Goal: Navigation & Orientation: Find specific page/section

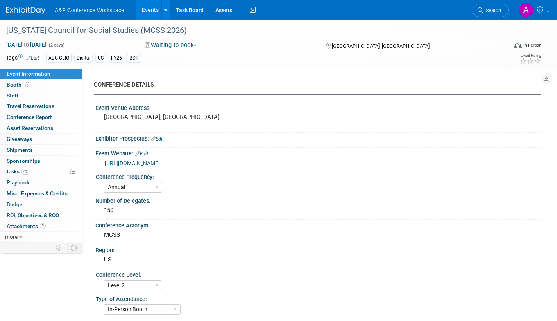
select select "Annual"
select select "Level 2"
select select "In-Person Booth"
select select "Schools"
select select "Bloomsbury Digital Resources"
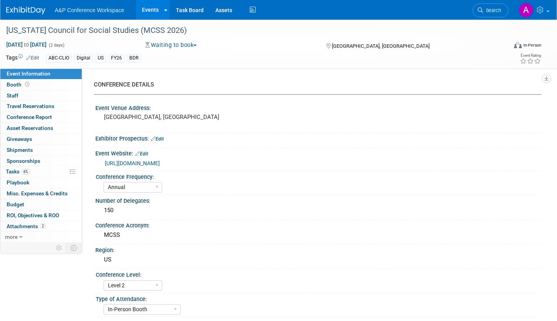
select select "[PERSON_NAME]"
click at [493, 13] on span "Search" at bounding box center [492, 10] width 18 height 6
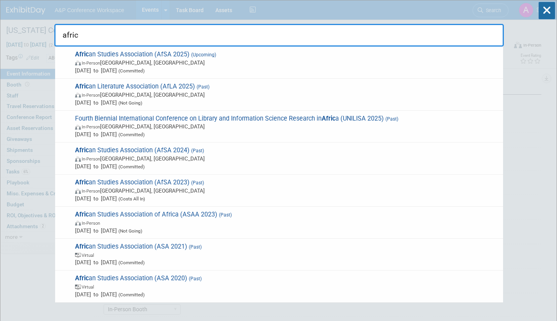
type input "afric"
click at [194, 61] on span "In-Person Atlanta, GA" at bounding box center [287, 63] width 424 height 8
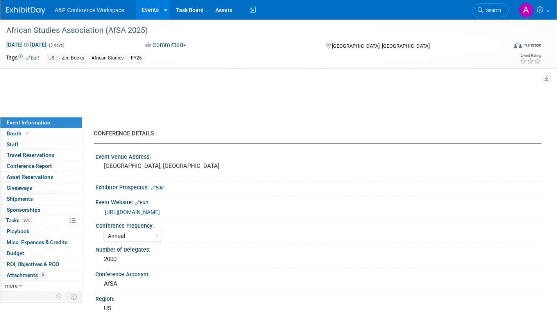
select select "Annual"
select select "Level 2"
select select "In-Person Booth"
select select "African Studies"
select select "Zed Books"
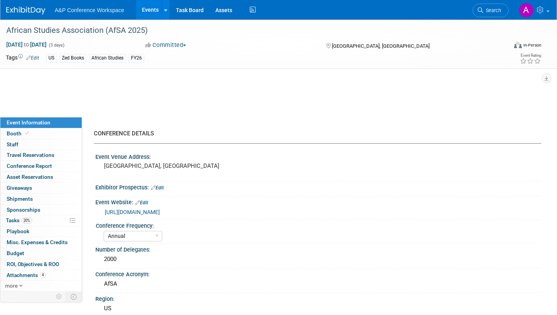
select select "[PERSON_NAME]"
select select "Networking/Commissioning"
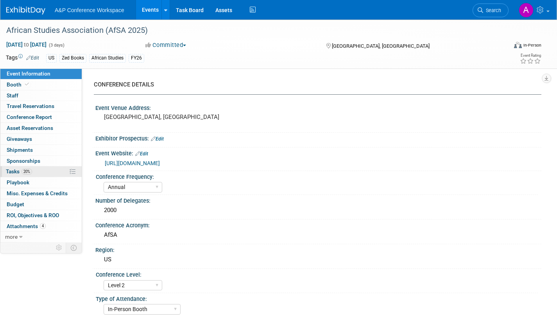
click at [14, 170] on span "Tasks 20%" at bounding box center [19, 171] width 26 height 6
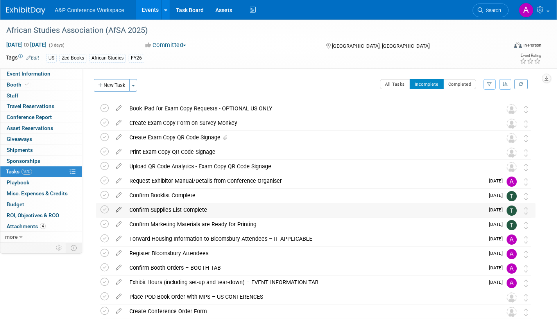
click at [118, 208] on icon at bounding box center [119, 208] width 14 height 10
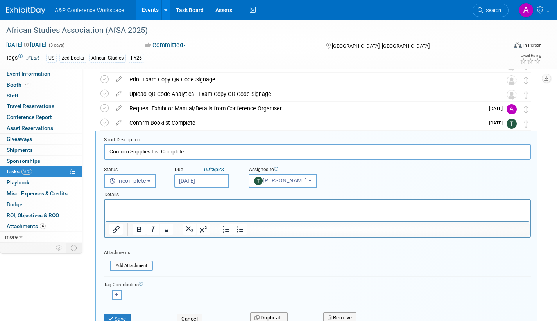
scroll to position [88, 0]
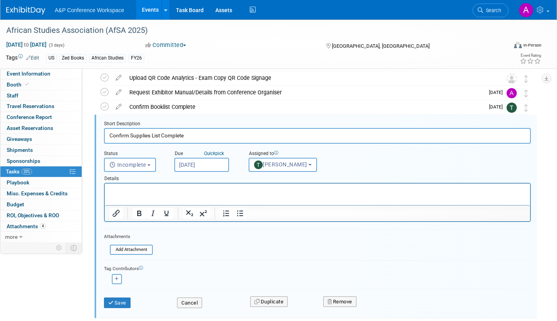
click at [223, 165] on input "Sep 15, 2025" at bounding box center [201, 165] width 55 height 14
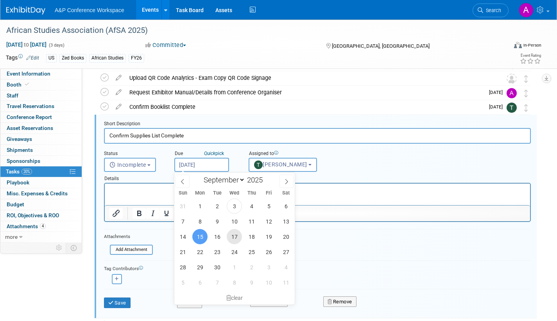
click at [235, 236] on span "17" at bounding box center [234, 236] width 15 height 15
type input "Sep 17, 2025"
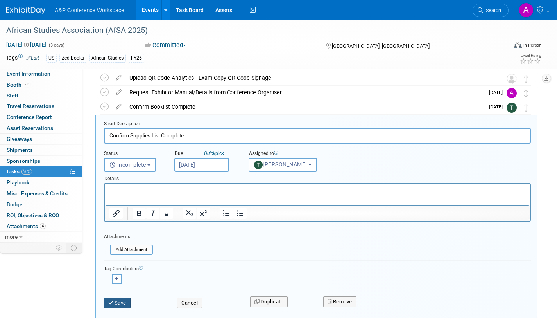
click at [120, 300] on button "Save" at bounding box center [117, 302] width 27 height 11
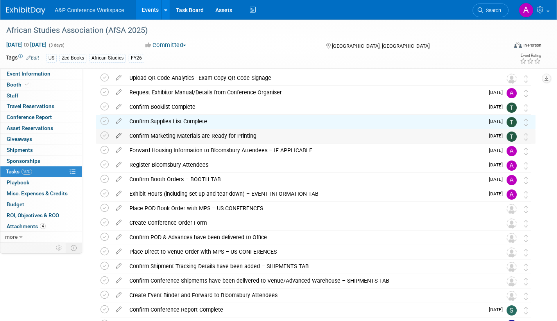
click at [120, 133] on icon at bounding box center [119, 134] width 14 height 10
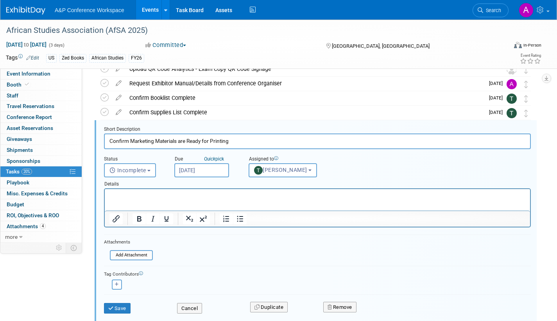
scroll to position [103, 0]
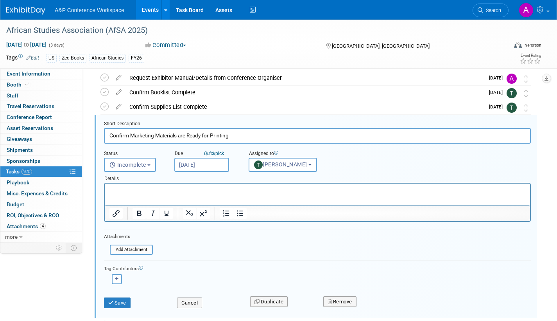
click at [224, 163] on input "Sep 15, 2025" at bounding box center [201, 165] width 55 height 14
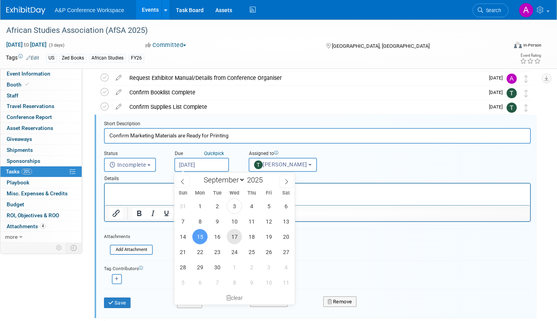
click at [238, 236] on span "17" at bounding box center [234, 236] width 15 height 15
type input "Sep 17, 2025"
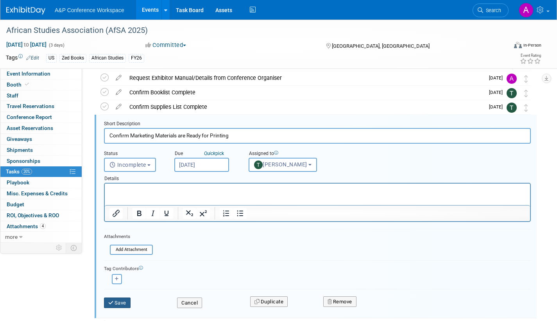
click at [124, 301] on button "Save" at bounding box center [117, 302] width 27 height 11
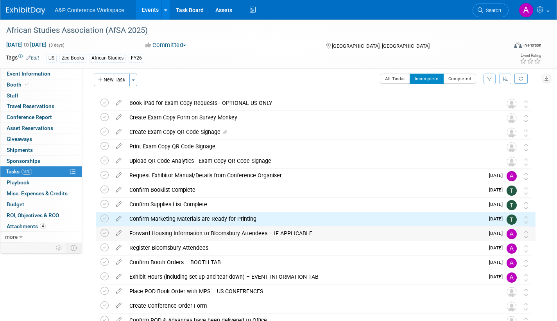
scroll to position [0, 0]
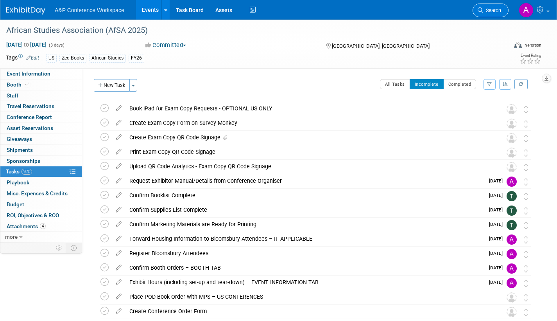
click at [489, 14] on link "Search" at bounding box center [491, 11] width 36 height 14
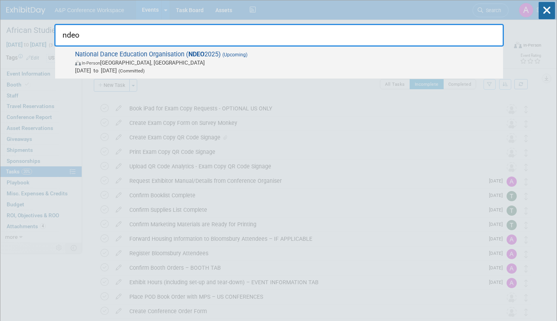
type input "ndeo"
click at [268, 56] on span "National Dance Education Organisation ( NDEO 2025) (Upcoming) In-Person Detroit…" at bounding box center [286, 62] width 426 height 24
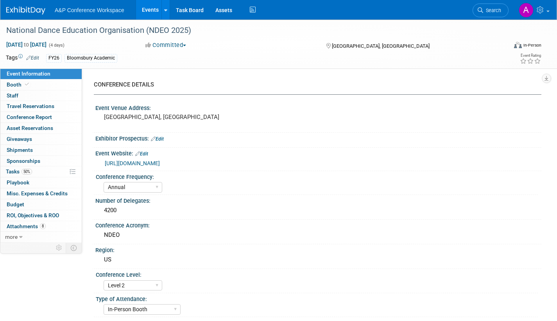
select select "Annual"
select select "Level 2"
select select "In-Person Booth"
select select "Drama & Performance Studies"
select select "Methuen Drama"
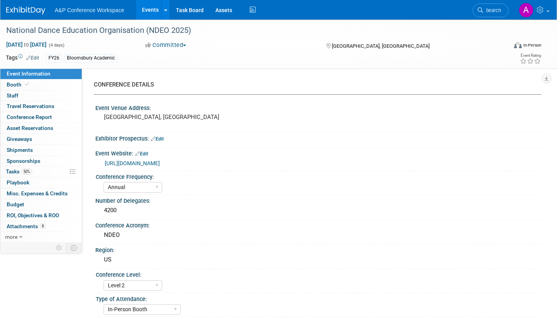
select select "[PERSON_NAME]"
select select "Networking/Commissioning"
click at [8, 171] on span "Tasks 50%" at bounding box center [19, 171] width 26 height 6
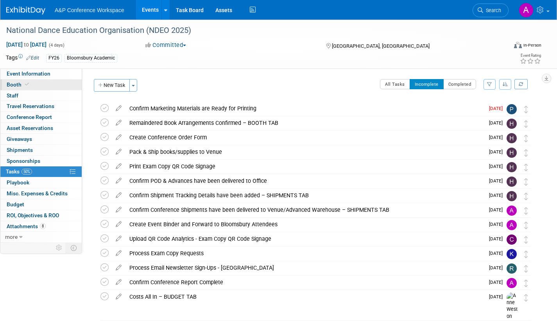
click at [17, 83] on span "Booth" at bounding box center [19, 84] width 24 height 6
select select "BUMD"
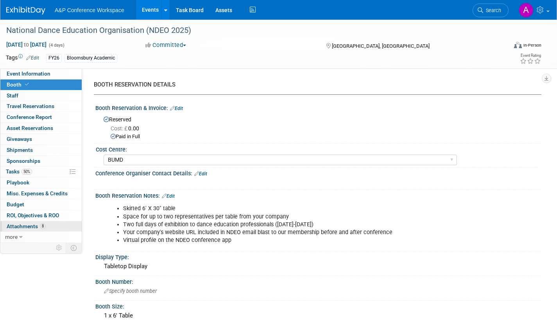
click at [23, 224] on span "Attachments 8" at bounding box center [26, 226] width 39 height 6
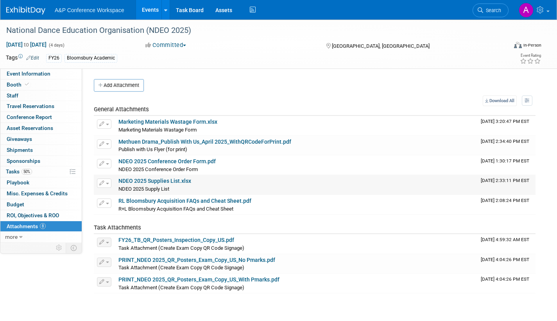
click at [161, 181] on link "NDEO 2025 Supplies List.xlsx" at bounding box center [154, 180] width 73 height 6
click at [484, 9] on span "Search" at bounding box center [492, 10] width 18 height 6
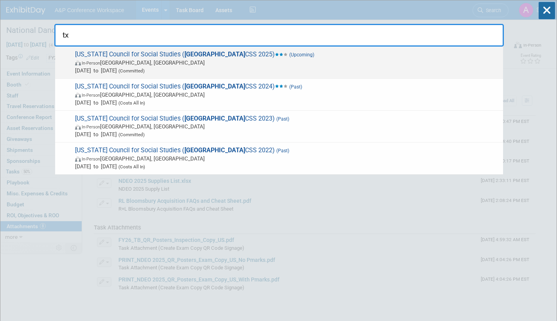
type input "tx"
click at [152, 68] on span "Oct 31, 2025 to Nov 3, 2025 (Committed)" at bounding box center [287, 70] width 424 height 8
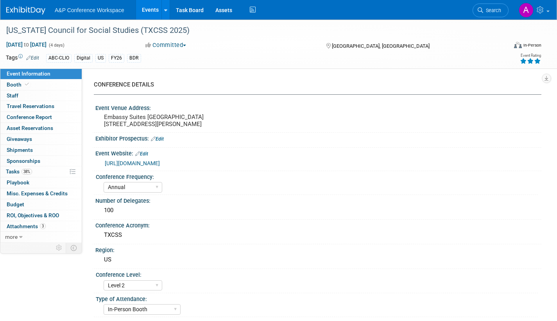
select select "Annual"
select select "Level 2"
select select "In-Person Booth"
select select "Schools"
select select "Bloomsbury Digital Resources"
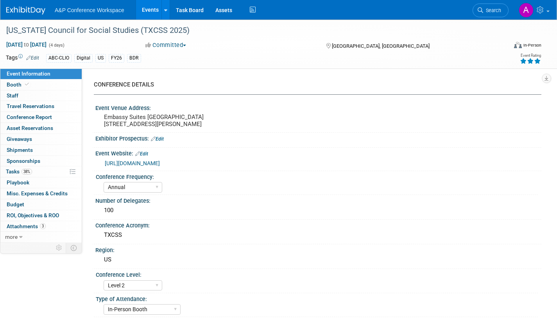
select select "[PERSON_NAME]"
select select "BDR Product Awareness and Trial Generation​"
click at [10, 170] on span "Tasks 38%" at bounding box center [19, 171] width 26 height 6
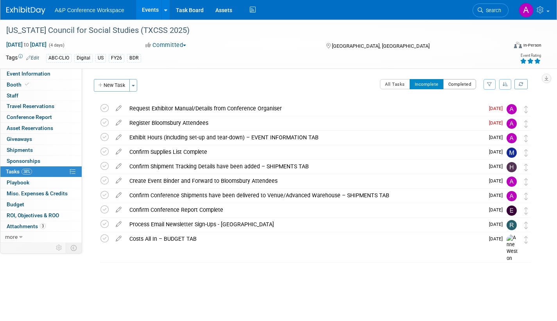
click at [463, 87] on button "Completed" at bounding box center [459, 84] width 33 height 10
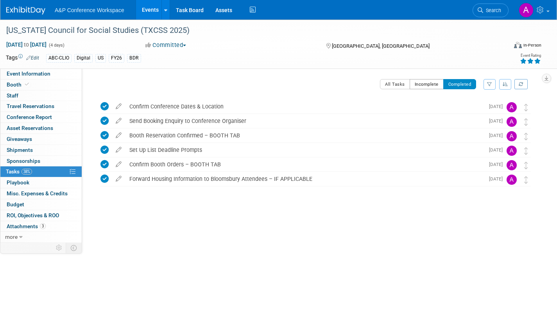
click at [433, 82] on button "Incomplete" at bounding box center [427, 84] width 34 height 10
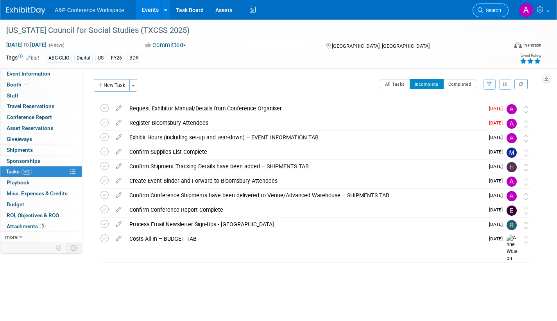
click at [490, 12] on span "Search" at bounding box center [492, 10] width 18 height 6
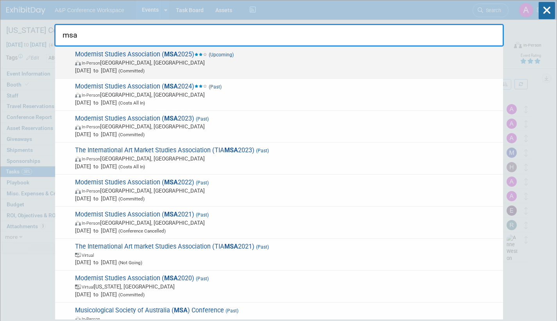
type input "msa"
click at [163, 63] on span "In-Person Boston, MA" at bounding box center [287, 63] width 424 height 8
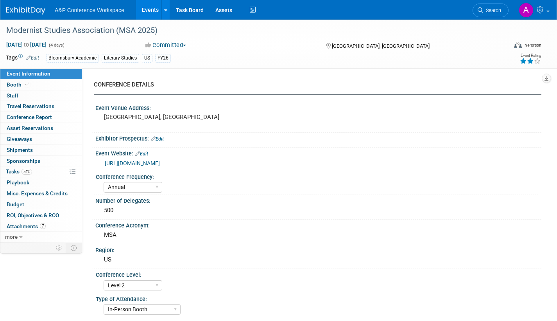
select select "Annual"
select select "Level 2"
select select "In-Person Booth"
select select "Literary Studies"
select select "Bloomsbury Academic"
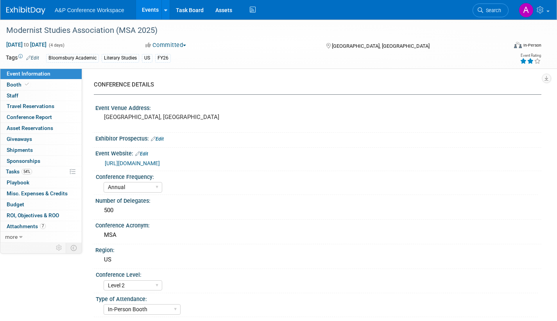
select select "[PERSON_NAME]"
select select "Brand/Subject Presence​"
click at [13, 170] on span "Tasks 54%" at bounding box center [19, 171] width 26 height 6
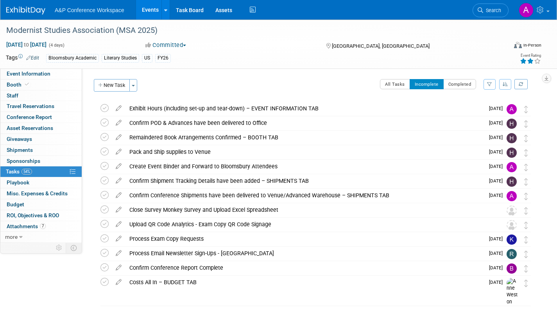
click at [489, 9] on span "Search" at bounding box center [492, 10] width 18 height 6
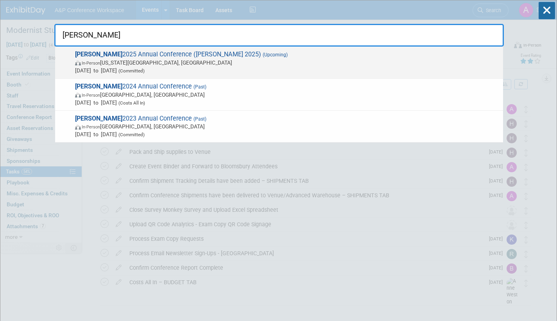
type input "alise"
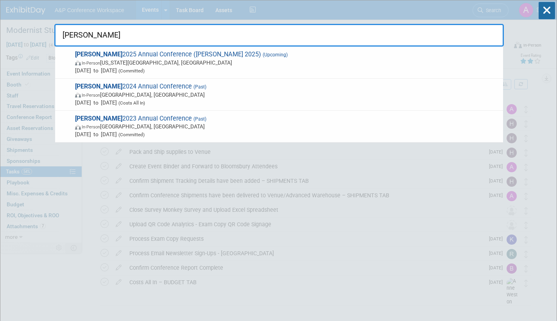
click at [77, 66] on span "In-Person Kansas City, MO" at bounding box center [287, 63] width 424 height 8
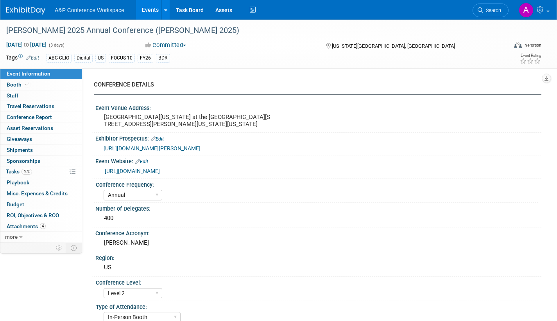
select select "Annual"
select select "Level 2"
select select "In-Person Booth"
select select "Library & Information Science"
select select "Bloomsbury Libraries Unlimited"
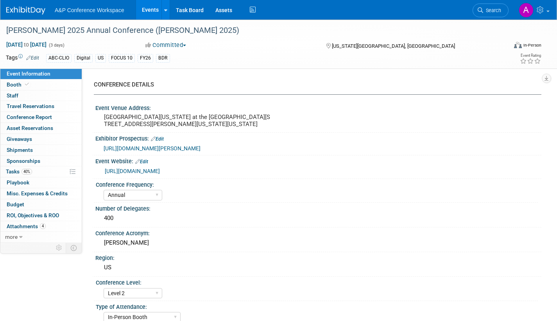
select select "[PERSON_NAME]"
select select "Brand/Subject Presence​"
click at [8, 172] on span "Tasks 40%" at bounding box center [19, 171] width 26 height 6
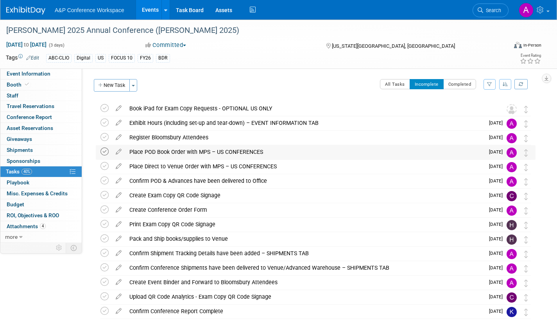
click at [105, 152] on icon at bounding box center [104, 151] width 8 height 8
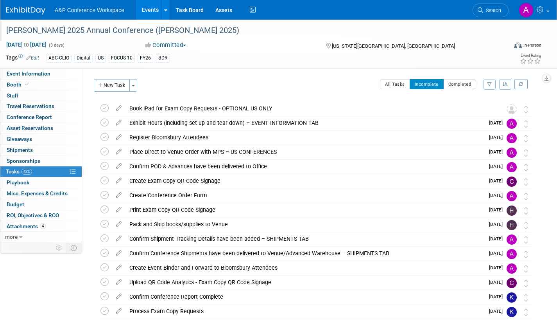
click at [7, 30] on div "[PERSON_NAME] 2025 Annual Conference ([PERSON_NAME] 2025)" at bounding box center [250, 30] width 492 height 14
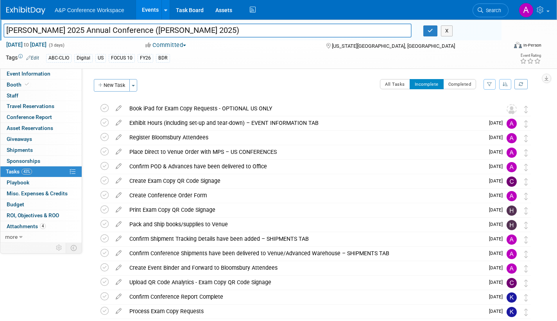
drag, startPoint x: 7, startPoint y: 30, endPoint x: 170, endPoint y: 28, distance: 163.4
click at [170, 28] on input "[PERSON_NAME] 2025 Annual Conference ([PERSON_NAME] 2025)" at bounding box center [208, 30] width 408 height 14
click at [432, 32] on icon "button" at bounding box center [430, 30] width 5 height 5
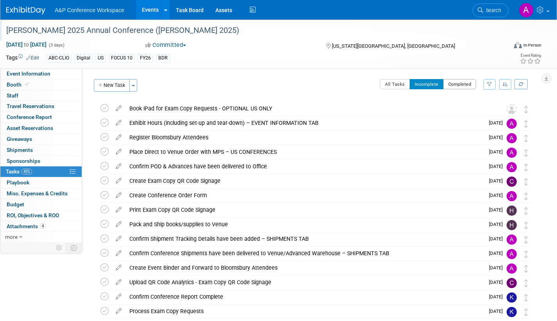
click at [458, 84] on button "Completed" at bounding box center [459, 84] width 33 height 10
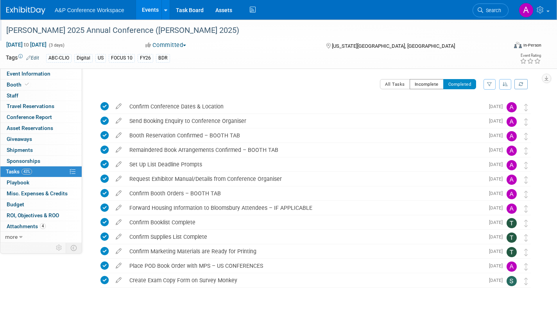
click at [417, 82] on button "Incomplete" at bounding box center [427, 84] width 34 height 10
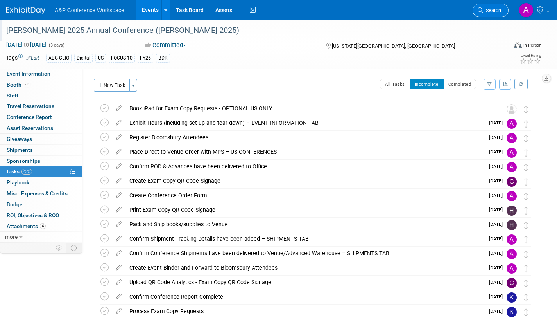
click at [495, 12] on span "Search" at bounding box center [492, 10] width 18 height 6
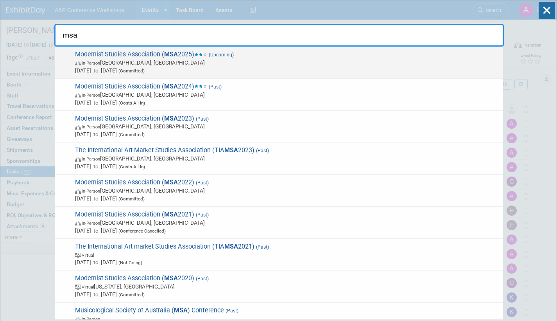
type input "msa"
click at [185, 64] on span "In-Person Boston, MA" at bounding box center [287, 63] width 424 height 8
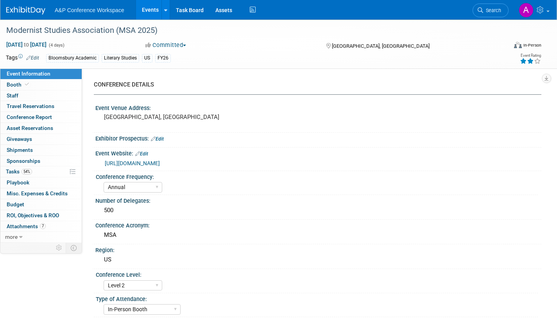
select select "Annual"
select select "Level 2"
select select "In-Person Booth"
select select "Literary Studies"
select select "Bloomsbury Academic"
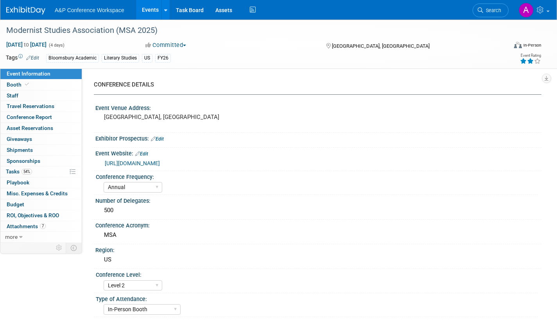
select select "[PERSON_NAME]"
select select "Brand/Subject Presence​"
click at [5, 171] on link "54% Tasks 54%" at bounding box center [40, 171] width 81 height 11
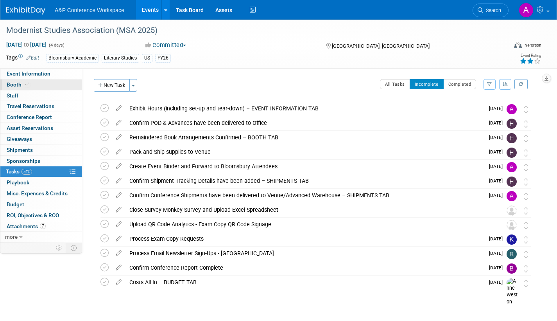
click at [16, 82] on span "Booth" at bounding box center [19, 84] width 24 height 6
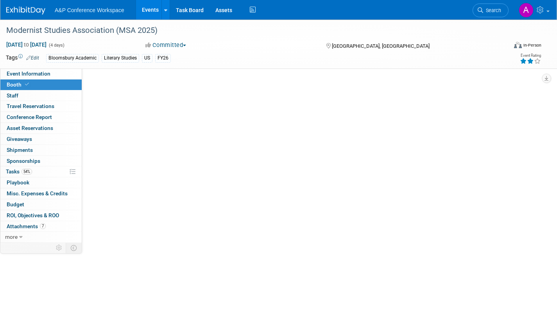
select select "CUAP"
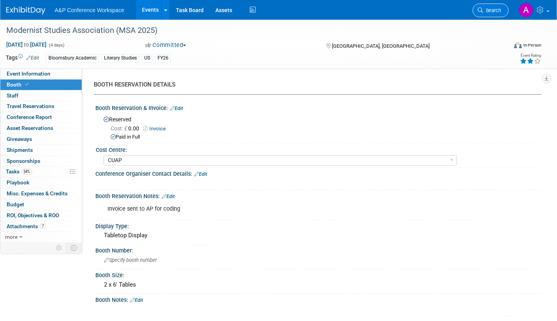
click at [490, 11] on span "Search" at bounding box center [492, 10] width 18 height 6
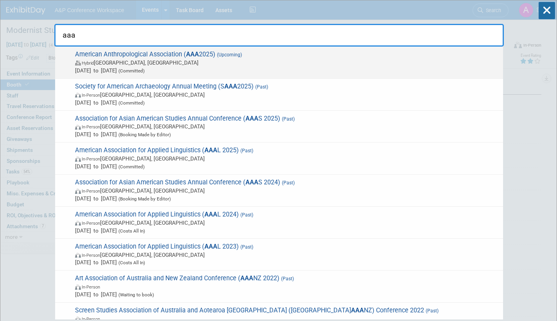
type input "aaa"
click at [167, 61] on span "Hybrid New Orleans, LA" at bounding box center [287, 63] width 424 height 8
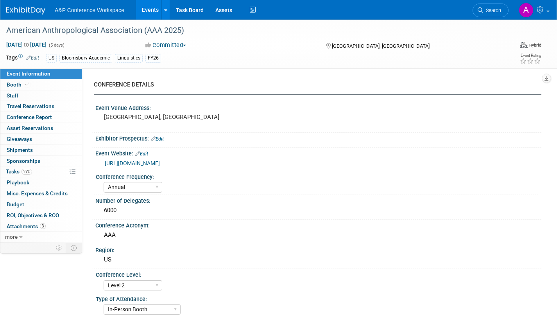
select select "Annual"
select select "Level 2"
select select "In-Person Booth"
select select "Anthropology"
select select "Bloomsbury Academic"
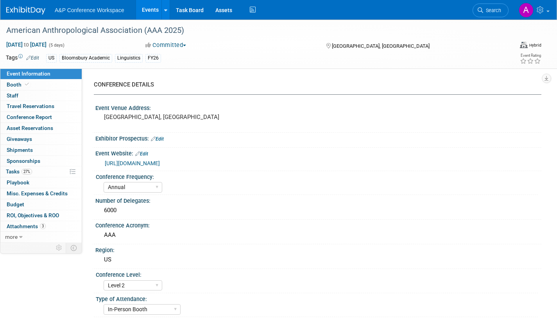
select select "[PERSON_NAME]"
select select "Networking/Commissioning"
click at [16, 82] on span "Booth" at bounding box center [19, 84] width 24 height 6
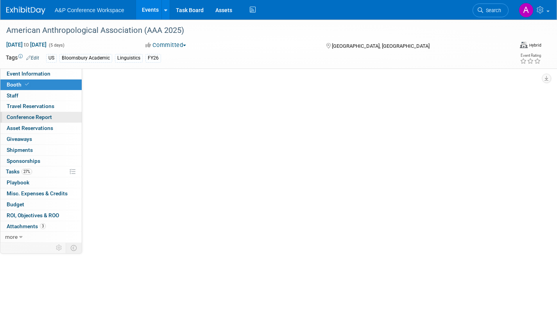
select select "RLKP"
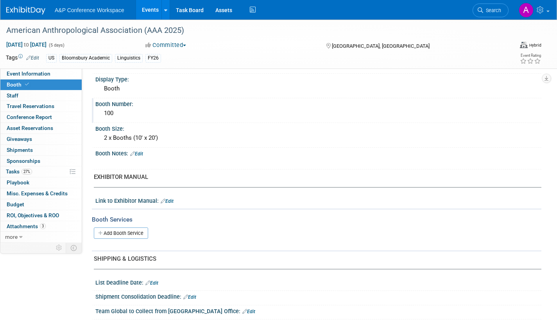
scroll to position [195, 0]
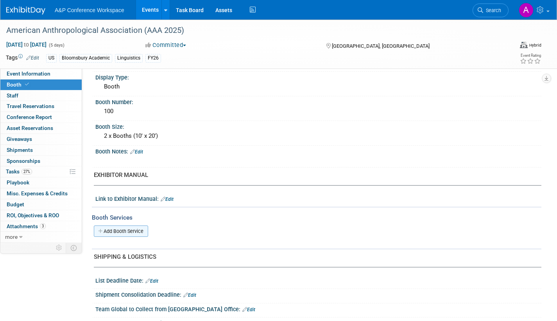
click at [142, 228] on link "Add Booth Service" at bounding box center [121, 230] width 54 height 11
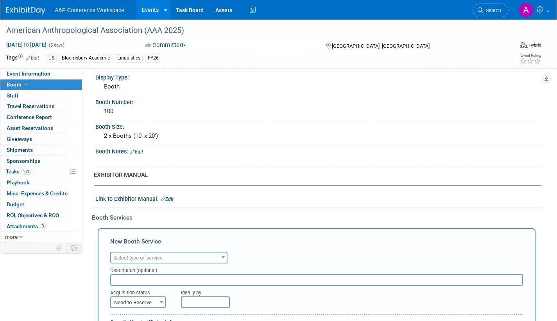
scroll to position [0, 0]
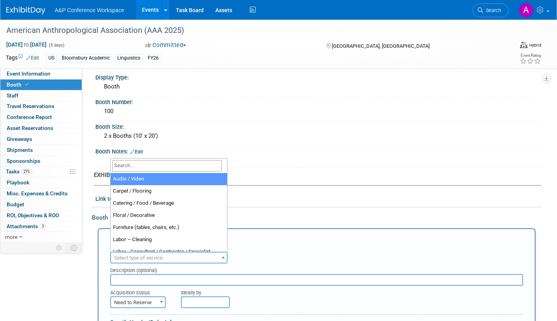
click at [188, 253] on span "Select type of service" at bounding box center [169, 257] width 116 height 11
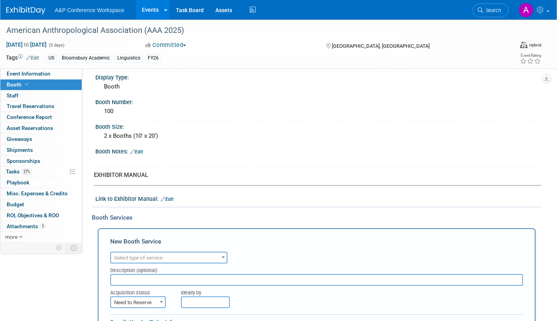
click at [331, 153] on div "Booth Notes: Edit" at bounding box center [318, 150] width 446 height 10
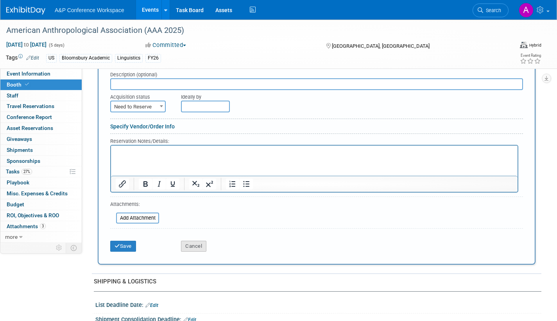
click at [192, 242] on button "Cancel" at bounding box center [193, 245] width 25 height 11
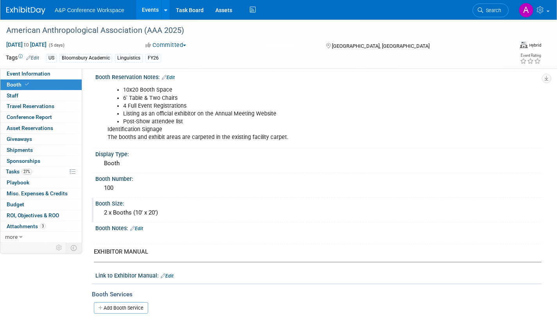
scroll to position [117, 0]
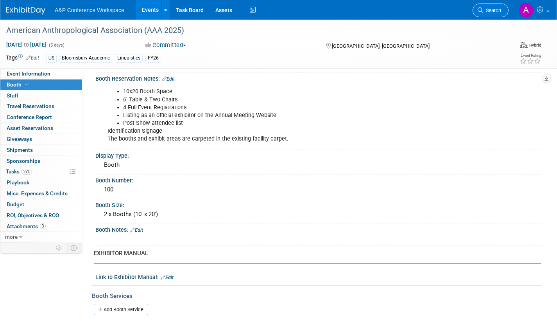
click at [486, 10] on span "Search" at bounding box center [492, 10] width 18 height 6
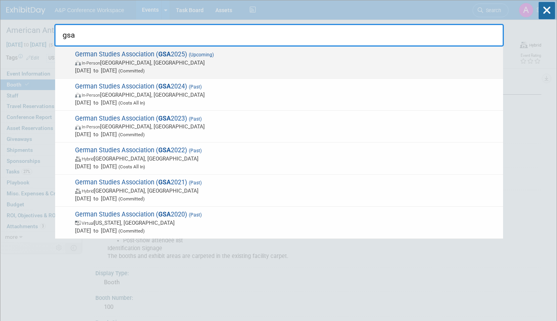
type input "gsa"
click at [220, 59] on span "In-Person Arlington, VA" at bounding box center [287, 63] width 424 height 8
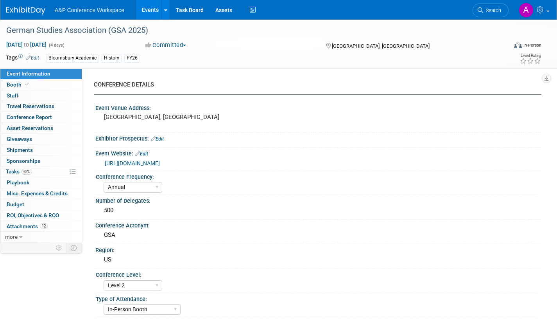
select select "Annual"
select select "Level 2"
select select "In-Person Booth"
select select "History"
select select "Bloomsbury Academic"
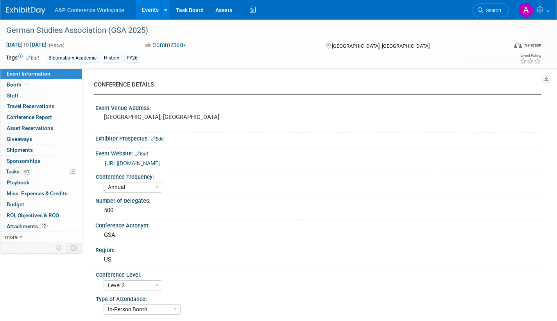
select select "[PERSON_NAME]"
select select "Brand/Subject Presence​"
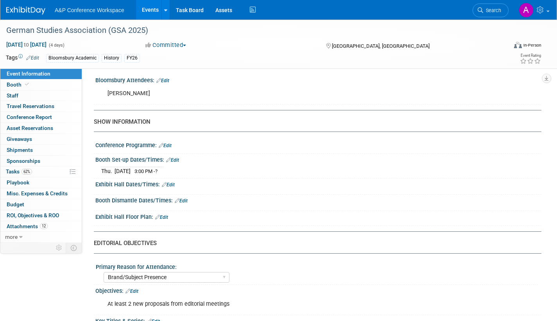
scroll to position [547, 0]
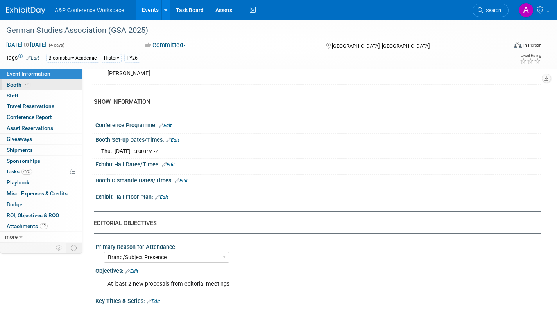
click at [7, 83] on span "Booth" at bounding box center [19, 84] width 24 height 6
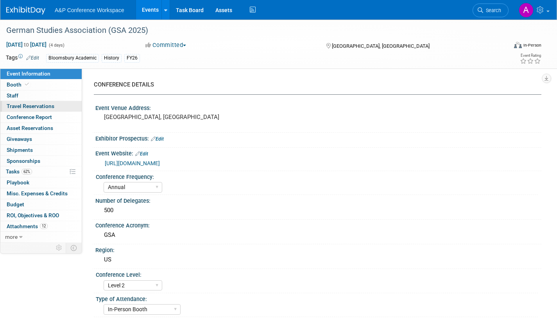
select select "CUAP"
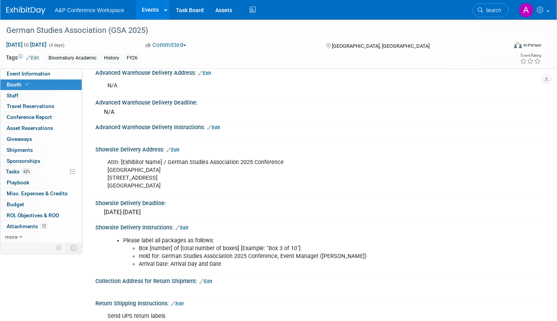
scroll to position [391, 0]
click at [176, 148] on link "Edit" at bounding box center [173, 149] width 13 height 5
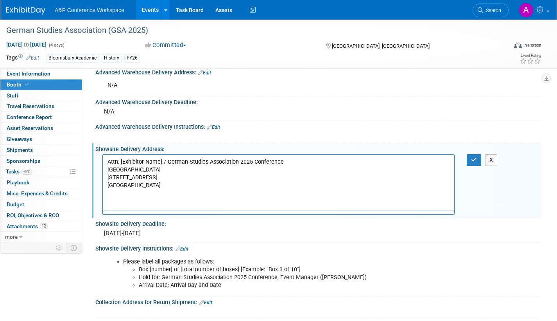
scroll to position [0, 0]
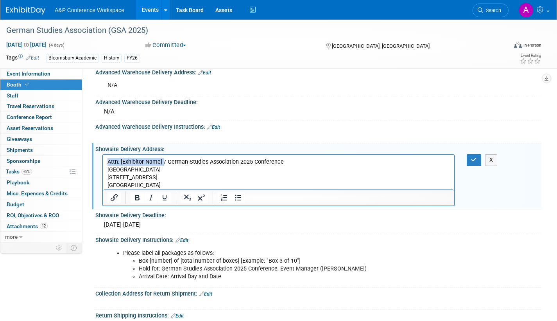
drag, startPoint x: 163, startPoint y: 161, endPoint x: 104, endPoint y: 163, distance: 58.7
click at [104, 163] on html "Attn: [Exhibitor Name] / German Studies Association 2025 Conference Crystal Gat…" at bounding box center [278, 172] width 351 height 34
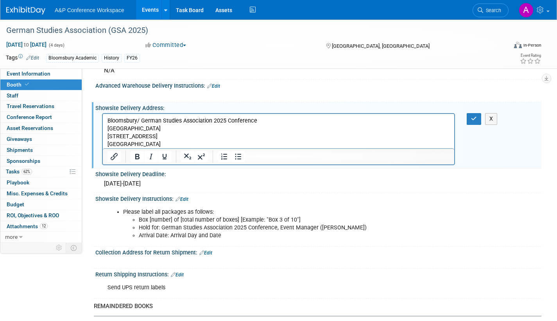
scroll to position [430, 0]
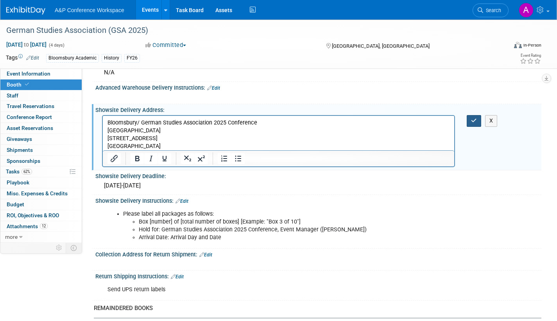
drag, startPoint x: 474, startPoint y: 118, endPoint x: 348, endPoint y: 25, distance: 156.5
click at [474, 118] on icon "button" at bounding box center [474, 120] width 6 height 5
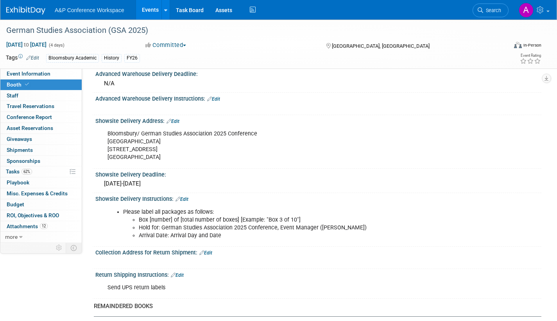
scroll to position [380, 0]
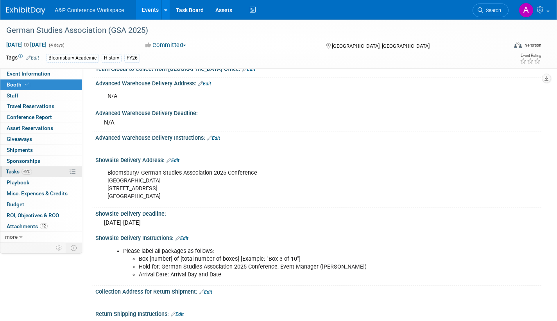
click at [14, 172] on span "Tasks 62%" at bounding box center [19, 171] width 26 height 6
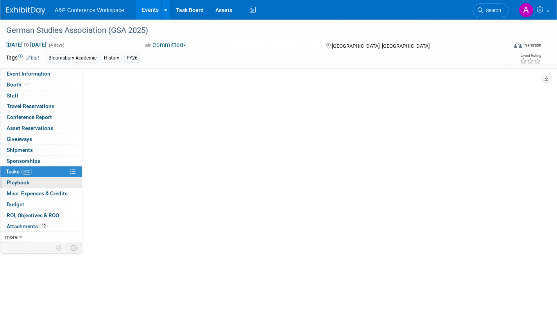
scroll to position [0, 0]
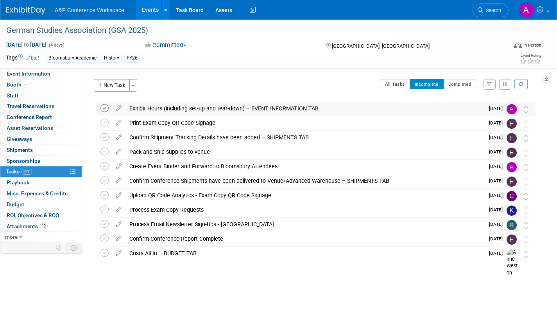
click at [107, 109] on icon at bounding box center [104, 108] width 8 height 8
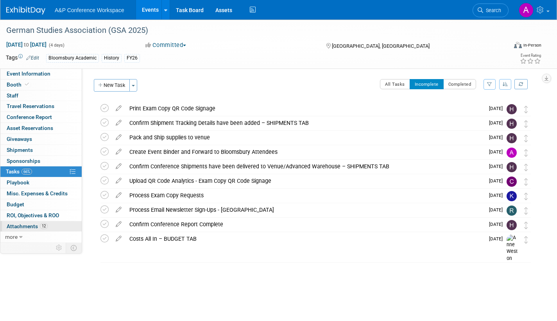
click at [24, 224] on span "Attachments 12" at bounding box center [27, 226] width 41 height 6
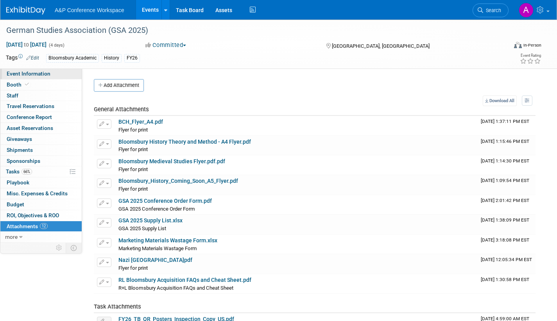
click at [43, 75] on span "Event Information" at bounding box center [29, 73] width 44 height 6
select select "Annual"
select select "Level 2"
select select "In-Person Booth"
select select "History"
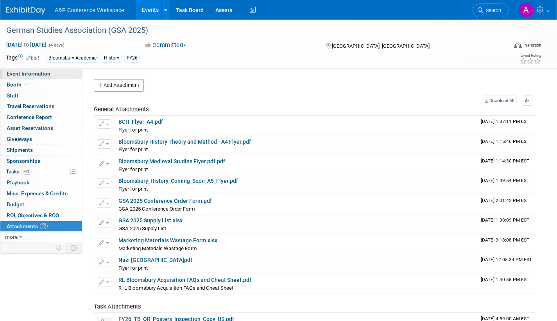
select select "Bloomsbury Academic"
select select "[PERSON_NAME]"
select select "Brand/Subject Presence​"
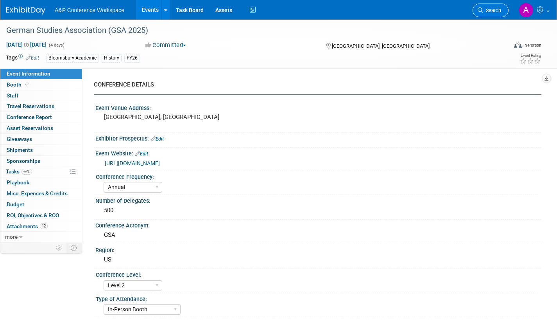
click at [489, 6] on link "Search" at bounding box center [491, 11] width 36 height 14
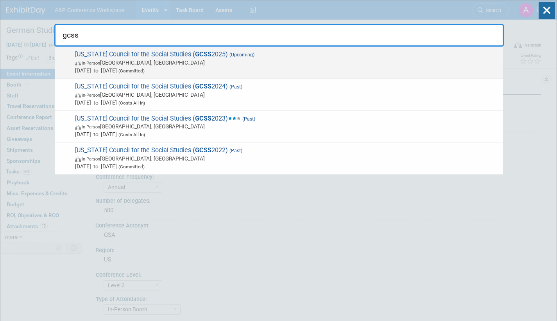
type input "gcss"
click at [165, 61] on span "In-Person Athens, GA" at bounding box center [287, 63] width 424 height 8
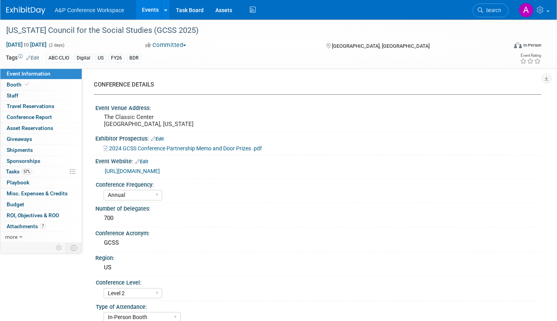
select select "Annual"
select select "Level 2"
select select "In-Person Booth"
select select "Schools"
select select "Bloomsbury Digital Resources"
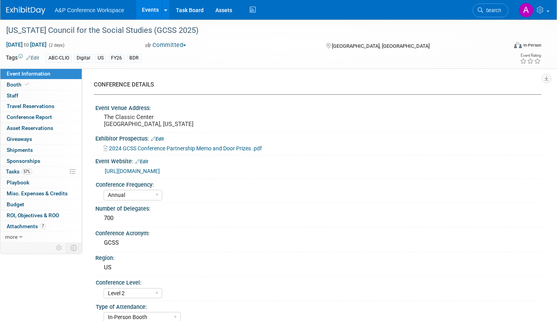
select select "[PERSON_NAME]"
select select "BDR Product Awareness and Trial Generation​"
click at [11, 171] on span "Tasks 57%" at bounding box center [19, 171] width 26 height 6
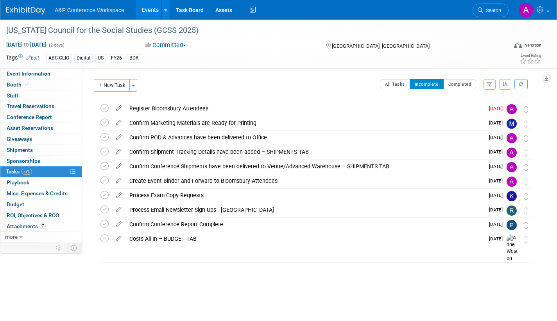
click at [500, 12] on span "Search" at bounding box center [492, 10] width 18 height 6
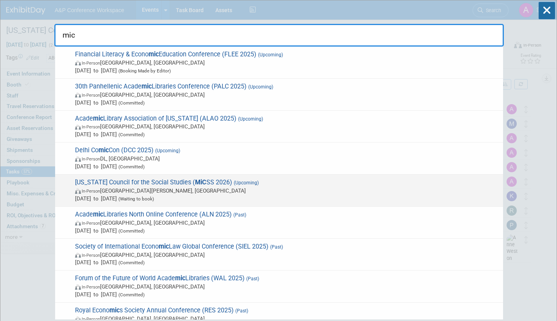
type input "mic"
click at [225, 195] on span "[DATE] to [DATE] (Waiting to book)" at bounding box center [287, 198] width 424 height 8
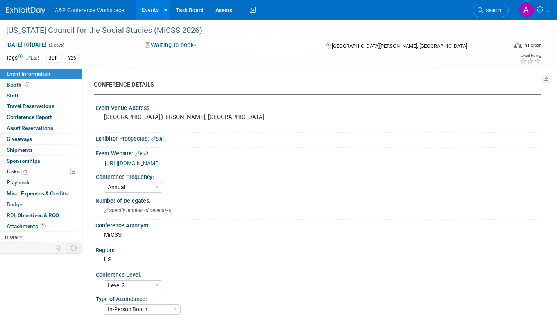
select select "Annual"
select select "Level 2"
select select "In-Person Booth"
select select "Schools"
select select "Bloomsbury Digital Resources"
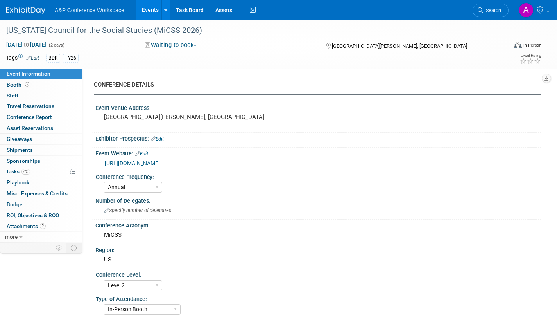
select select "[PERSON_NAME]"
click at [14, 170] on span "Tasks 6%" at bounding box center [18, 171] width 24 height 6
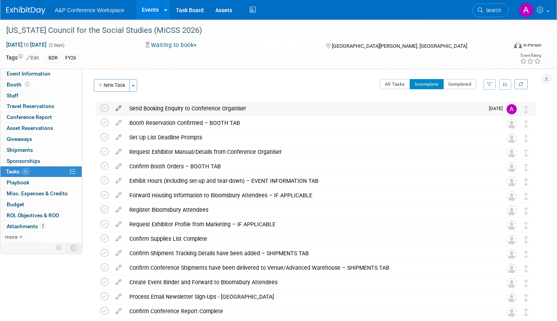
click at [121, 106] on icon at bounding box center [119, 107] width 14 height 10
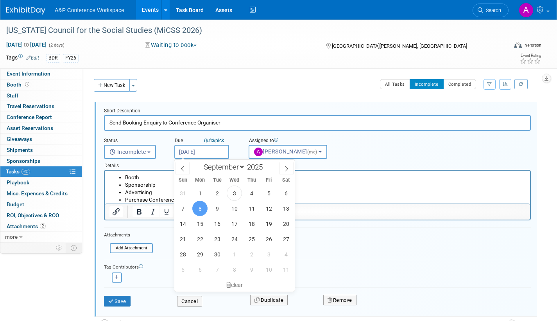
click at [220, 150] on input "Sep 8, 2025" at bounding box center [201, 152] width 55 height 14
click at [286, 167] on icon at bounding box center [286, 168] width 5 height 5
select select "9"
click at [235, 191] on span "1" at bounding box center [234, 192] width 15 height 15
type input "Oct 1, 2025"
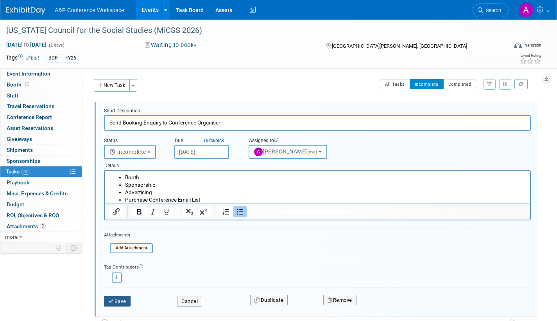
click at [122, 302] on button "Save" at bounding box center [117, 301] width 27 height 11
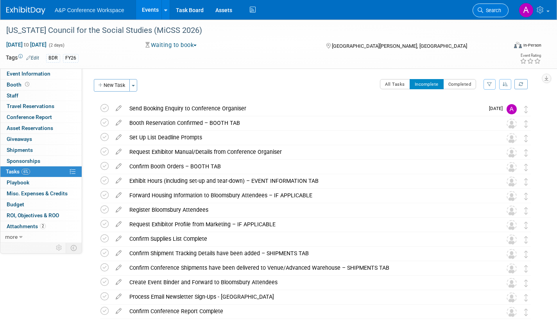
click at [497, 7] on span "Search" at bounding box center [492, 10] width 18 height 6
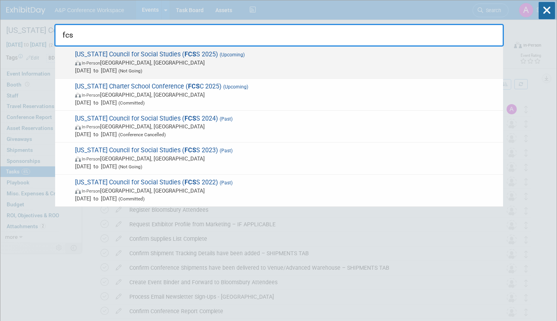
type input "fcs"
click at [227, 61] on span "In-Person Orlando, FL" at bounding box center [287, 63] width 424 height 8
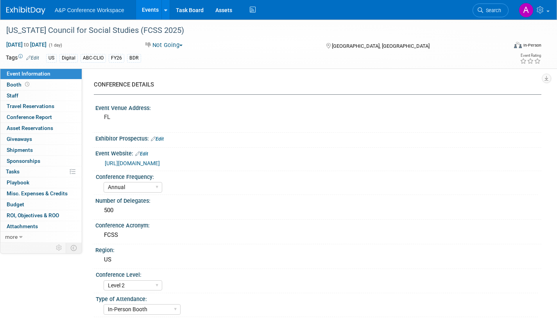
select select "Annual"
select select "Level 2"
select select "In-Person Booth"
select select "Schools"
select select "Bloomsbury Digital Resources"
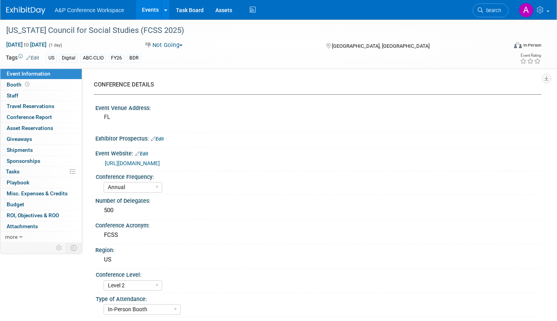
select select "[PERSON_NAME]"
select select "Brand/Subject Presence​"
click at [490, 10] on span "Search" at bounding box center [492, 10] width 18 height 6
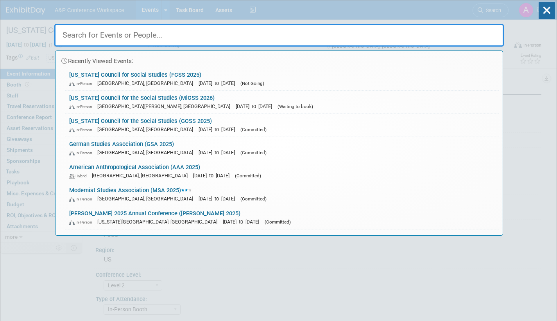
click at [178, 38] on input "text" at bounding box center [279, 35] width 450 height 23
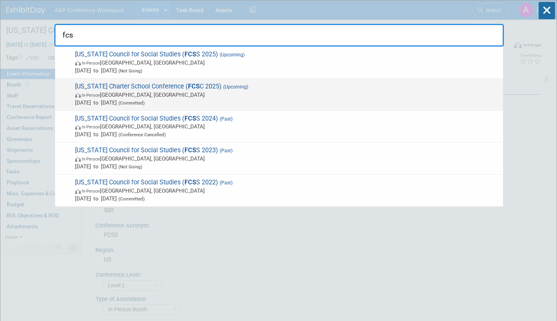
type input "fcs"
click at [145, 104] on span "(Committed)" at bounding box center [131, 102] width 28 height 5
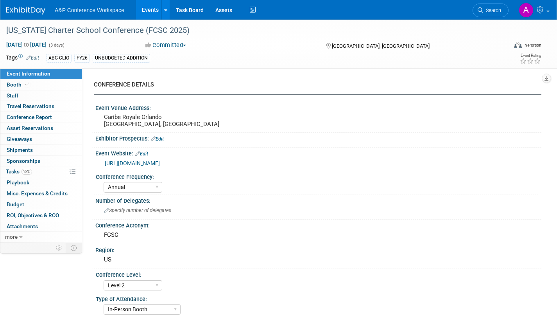
select select "Annual"
select select "Level 2"
select select "In-Person Booth"
select select "Schools"
select select "Bloomsbury Digital Resources"
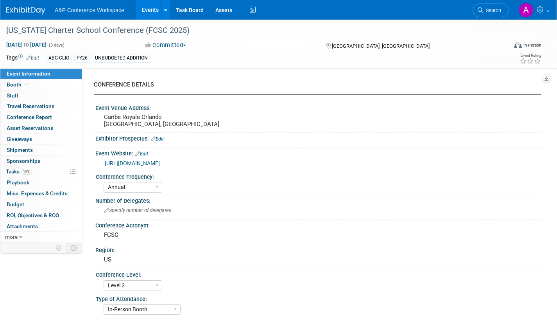
select select "[PERSON_NAME]"
select select "Brand/Subject Presence​"
click at [11, 169] on span "Tasks 28%" at bounding box center [19, 171] width 26 height 6
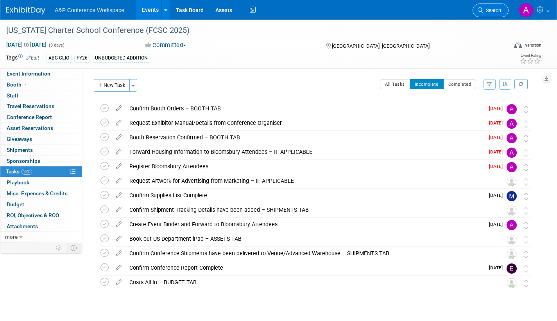
click at [482, 10] on icon at bounding box center [480, 9] width 5 height 5
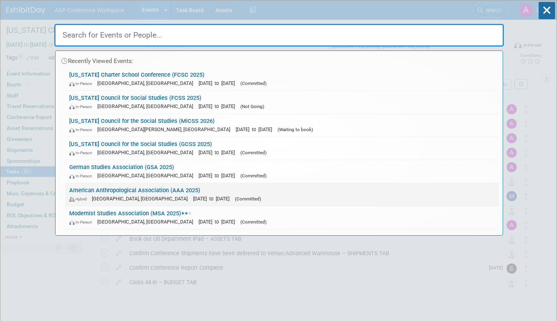
click at [249, 192] on link "American Anthropological Association (AAA 2025) Hybrid New Orleans, LA Nov 20, …" at bounding box center [282, 194] width 434 height 23
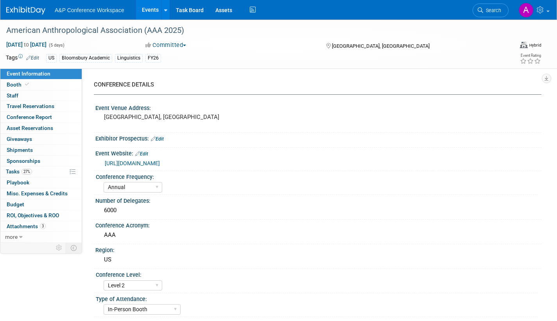
select select "Annual"
select select "Level 2"
select select "In-Person Booth"
select select "Anthropology"
select select "Bloomsbury Academic"
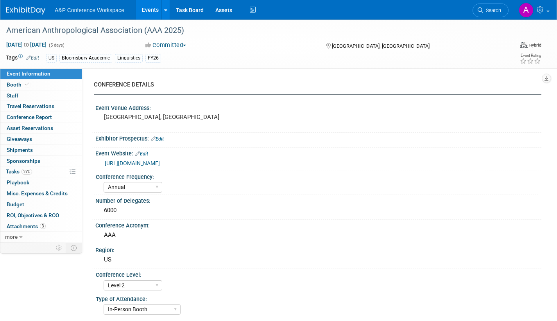
select select "[PERSON_NAME]"
select select "Networking/Commissioning"
click at [8, 171] on span "Tasks 27%" at bounding box center [19, 171] width 26 height 6
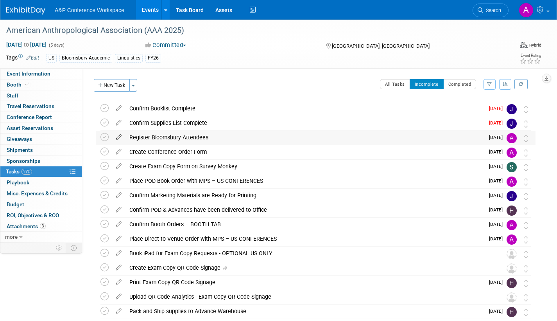
click at [121, 134] on icon at bounding box center [119, 136] width 14 height 10
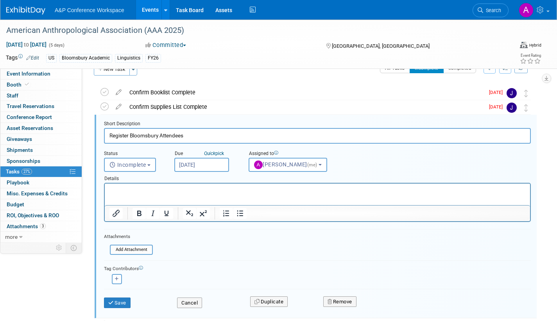
drag, startPoint x: 221, startPoint y: 161, endPoint x: 225, endPoint y: 159, distance: 4.2
click at [223, 159] on input "Sep 4, 2025" at bounding box center [201, 165] width 55 height 14
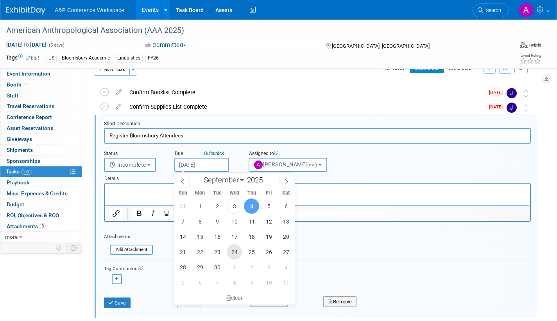
click at [232, 250] on span "24" at bounding box center [234, 251] width 15 height 15
type input "Sep 24, 2025"
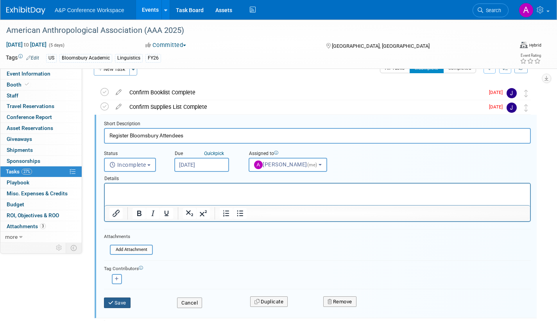
click at [123, 303] on button "Save" at bounding box center [117, 302] width 27 height 11
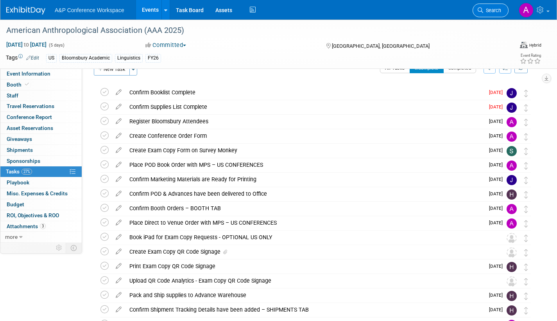
click at [491, 11] on span "Search" at bounding box center [492, 10] width 18 height 6
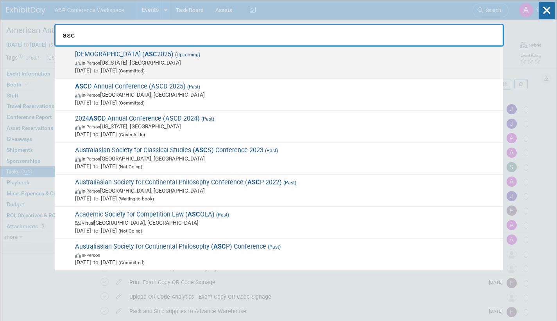
type input "asc"
click at [284, 65] on span "In-Person Washington, DC" at bounding box center [287, 63] width 424 height 8
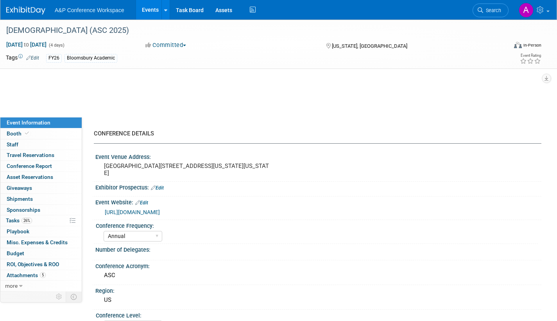
select select "Annual"
select select "Level 2"
select select "In-Person Booth"
select select "Criminology"
select select "Bloomsbury Academic"
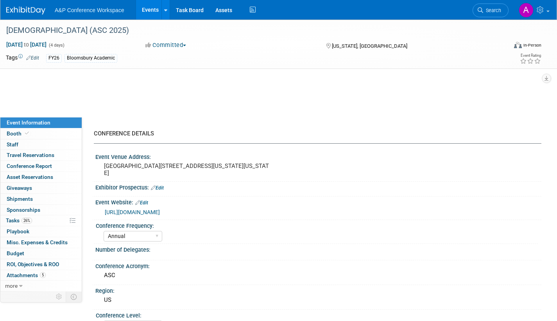
select select "[PERSON_NAME]"
select select "Networking/Commissioning"
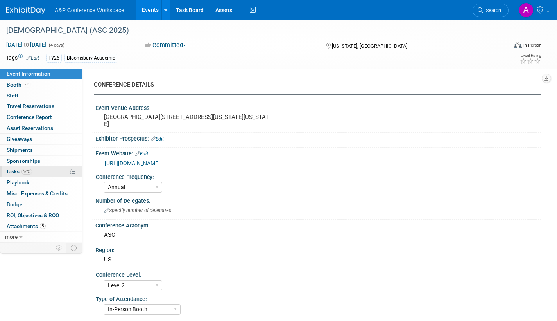
click at [16, 171] on span "Tasks 26%" at bounding box center [19, 171] width 26 height 6
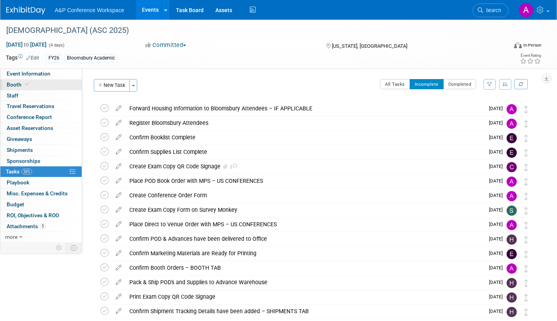
click at [14, 84] on span "Booth" at bounding box center [19, 84] width 24 height 6
select select "RLKP"
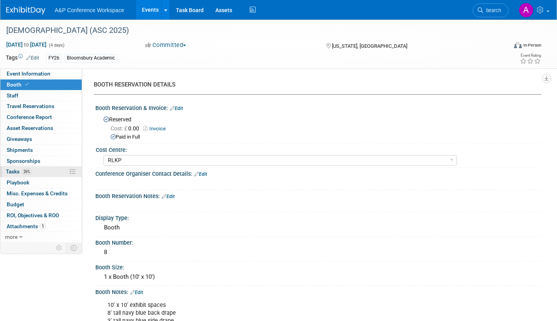
click at [10, 170] on span "Tasks 26%" at bounding box center [19, 171] width 26 height 6
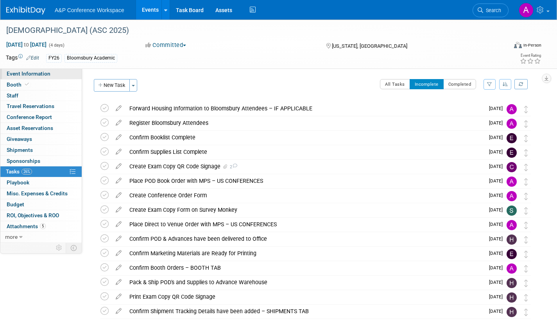
drag, startPoint x: 46, startPoint y: 72, endPoint x: 50, endPoint y: 79, distance: 7.9
click at [46, 72] on span "Event Information" at bounding box center [29, 73] width 44 height 6
select select "Annual"
select select "Level 2"
select select "In-Person Booth"
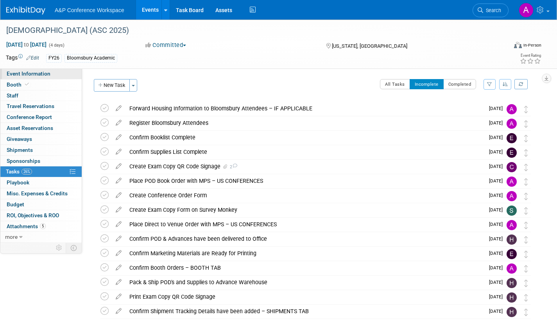
select select "Criminology"
select select "Bloomsbury Academic"
select select "[PERSON_NAME]"
select select "Networking/Commissioning"
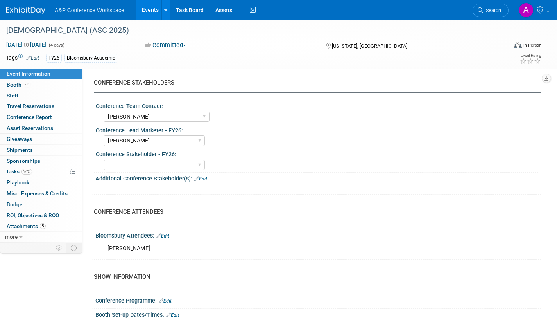
scroll to position [352, 0]
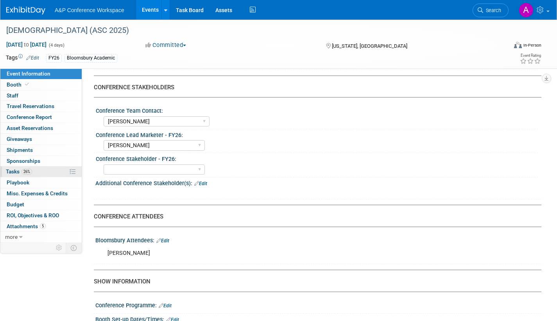
click at [14, 170] on span "Tasks 26%" at bounding box center [19, 171] width 26 height 6
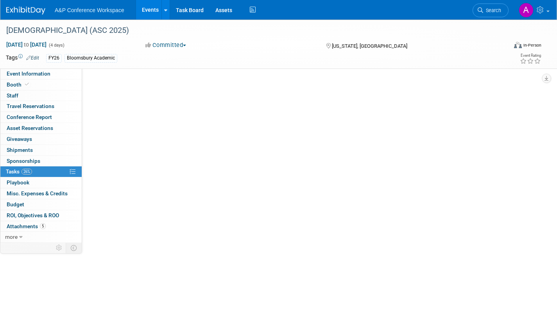
scroll to position [0, 0]
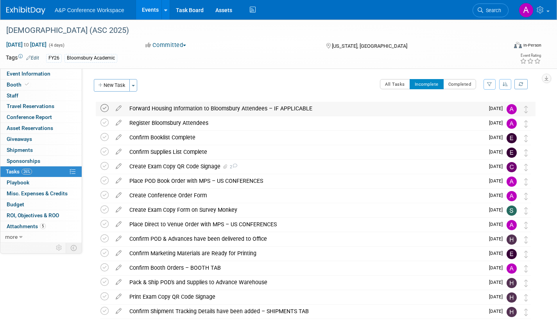
click at [103, 108] on icon at bounding box center [104, 108] width 8 height 8
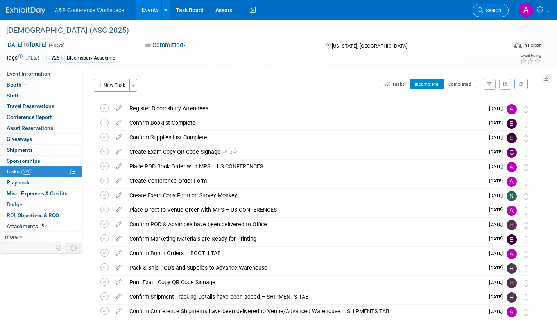
click at [487, 11] on span "Search" at bounding box center [492, 10] width 18 height 6
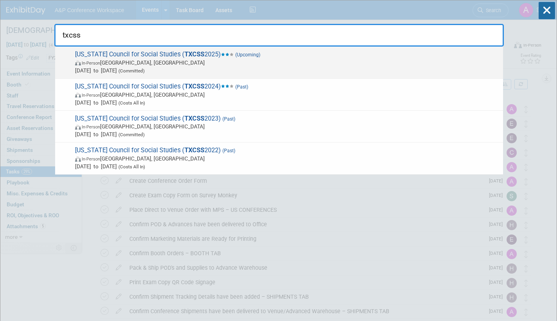
type input "txcss"
click at [146, 63] on span "In-Person Frisco, TX" at bounding box center [287, 63] width 424 height 8
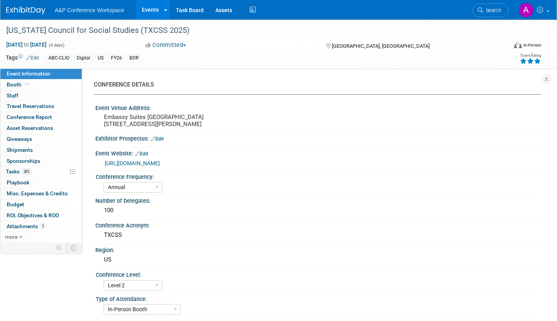
select select "Annual"
select select "Level 2"
select select "In-Person Booth"
select select "Schools"
select select "Bloomsbury Digital Resources"
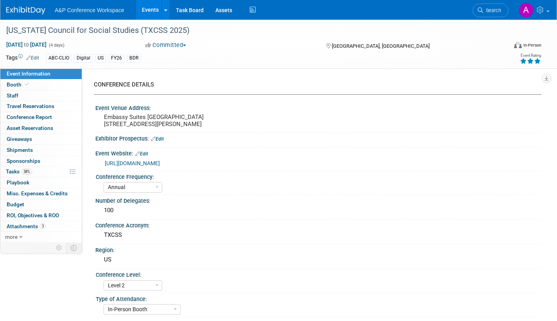
select select "[PERSON_NAME]"
select select "BDR Product Awareness and Trial Generation​"
click at [15, 170] on span "Tasks 38%" at bounding box center [19, 171] width 26 height 6
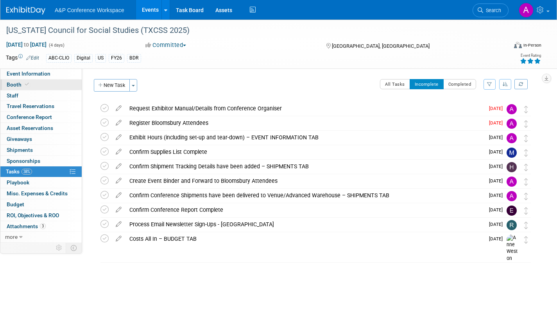
click at [7, 84] on span "Booth" at bounding box center [19, 84] width 24 height 6
select select "CLDC - Digital/BDR"
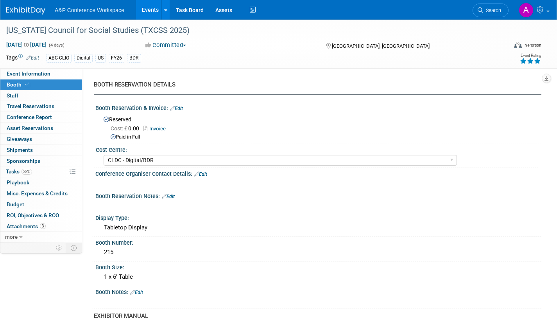
click at [161, 128] on link "Invoice" at bounding box center [156, 128] width 26 height 6
click at [7, 167] on link "38% Tasks 38%" at bounding box center [40, 171] width 81 height 11
